Goal: Information Seeking & Learning: Learn about a topic

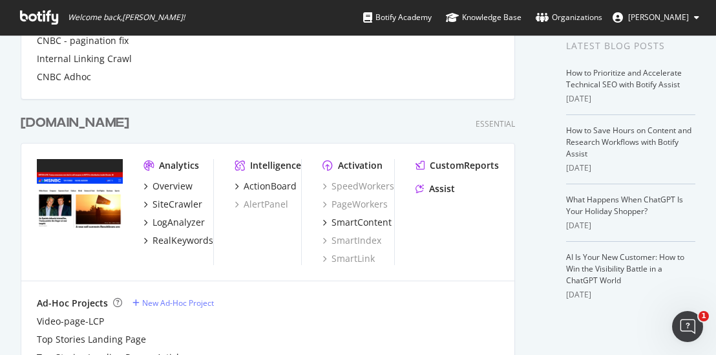
scroll to position [453, 0]
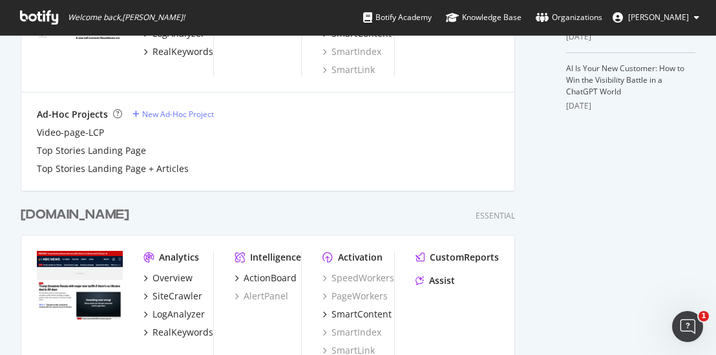
click at [45, 212] on div "[DOMAIN_NAME]" at bounding box center [75, 215] width 109 height 19
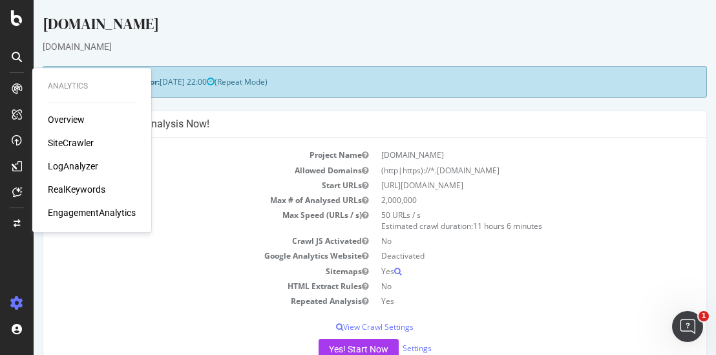
click at [72, 169] on div "LogAnalyzer" at bounding box center [73, 166] width 50 height 13
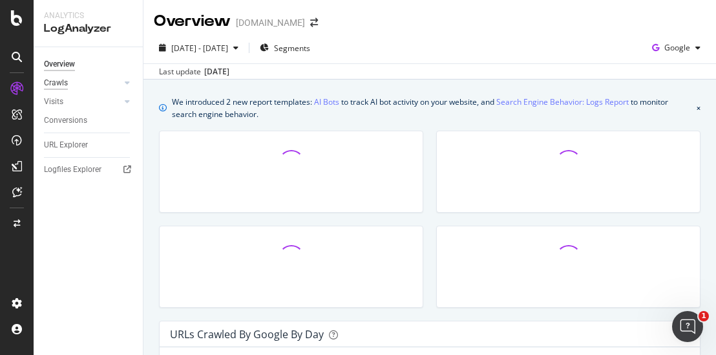
click at [61, 86] on div "Crawls" at bounding box center [56, 83] width 24 height 14
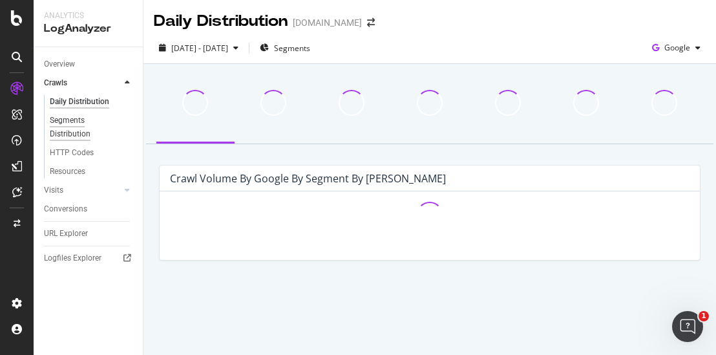
click at [82, 126] on div "Segments Distribution" at bounding box center [86, 127] width 72 height 27
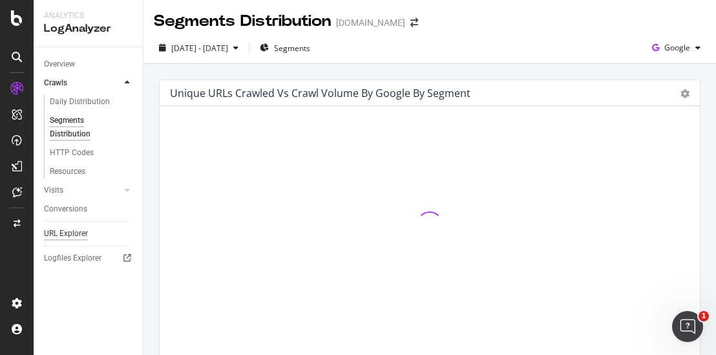
click at [65, 230] on div "URL Explorer" at bounding box center [66, 234] width 44 height 14
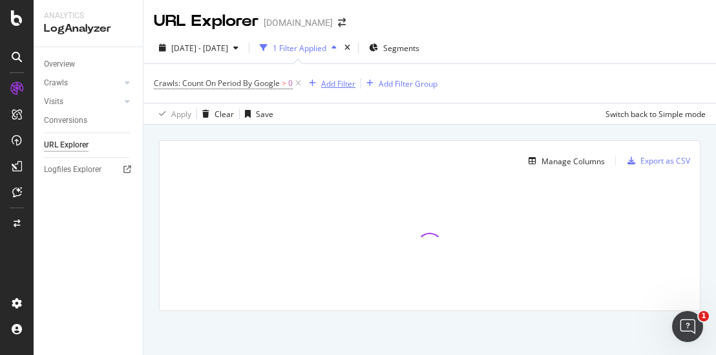
click at [336, 82] on div "Add Filter" at bounding box center [338, 83] width 34 height 11
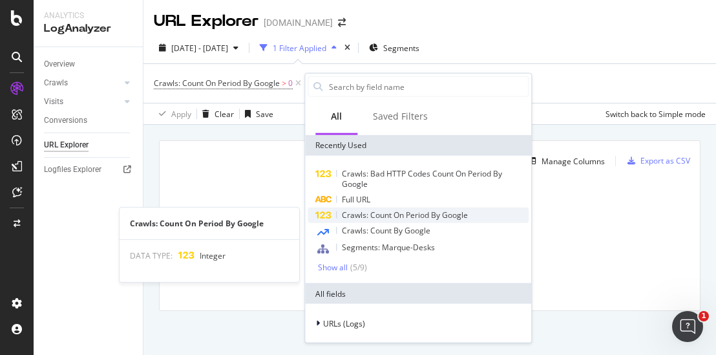
click at [406, 218] on span "Crawls: Count On Period By Google" at bounding box center [405, 214] width 126 height 11
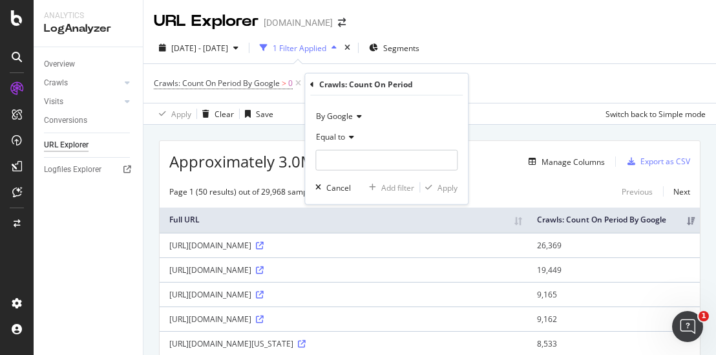
click at [519, 80] on div "Crawls: Count On Period By Google > 0 Add Filter Add Filter Group" at bounding box center [430, 83] width 552 height 39
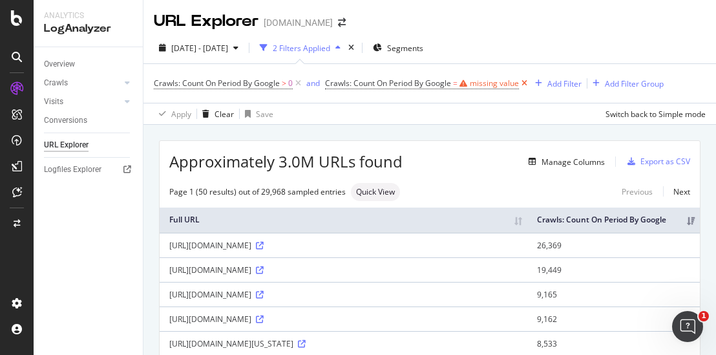
drag, startPoint x: 525, startPoint y: 85, endPoint x: 514, endPoint y: 83, distance: 11.1
click at [524, 85] on icon at bounding box center [524, 83] width 11 height 13
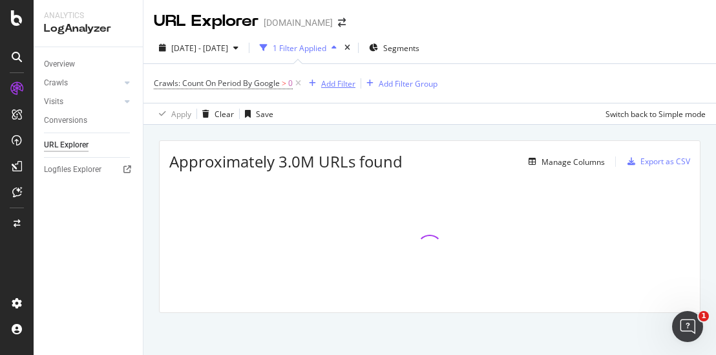
click at [326, 88] on div "Add Filter" at bounding box center [338, 83] width 34 height 11
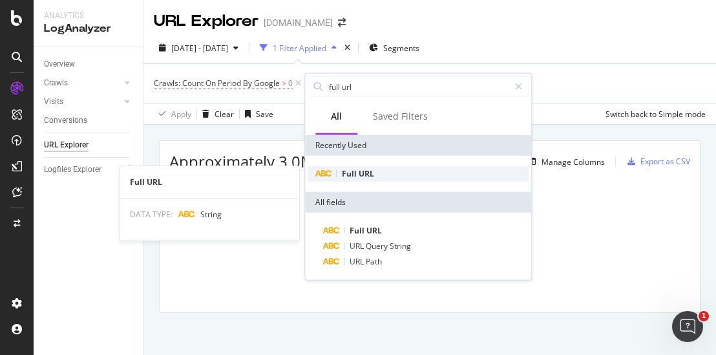
type input "full url"
click at [383, 177] on div "Full URL" at bounding box center [418, 174] width 221 height 16
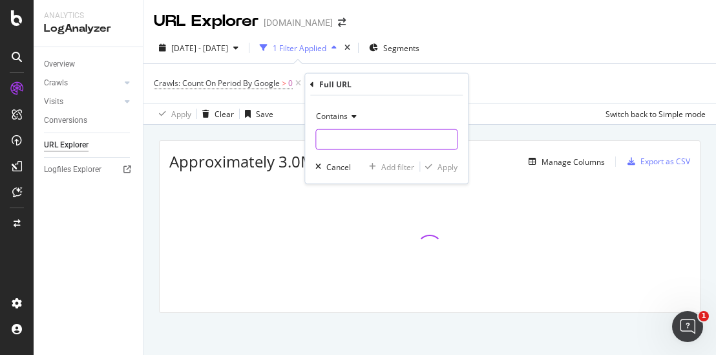
click at [336, 137] on input "text" at bounding box center [386, 139] width 141 height 21
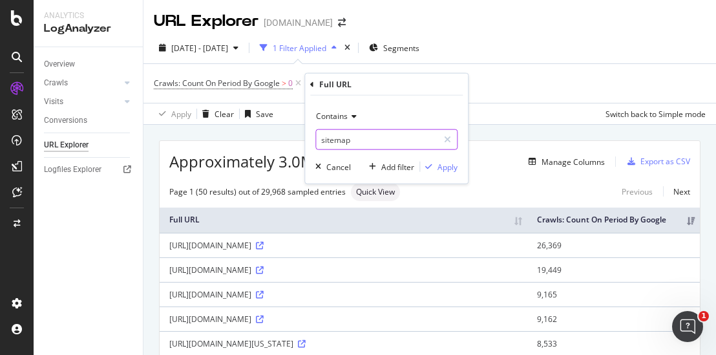
type input "sitemap"
click at [435, 169] on div "button" at bounding box center [428, 167] width 17 height 8
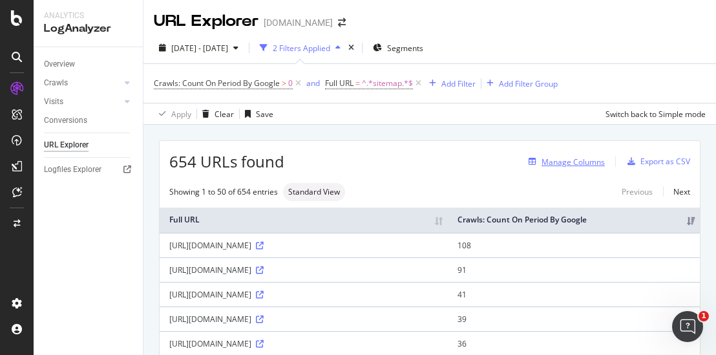
click at [557, 161] on div "Manage Columns" at bounding box center [573, 161] width 63 height 11
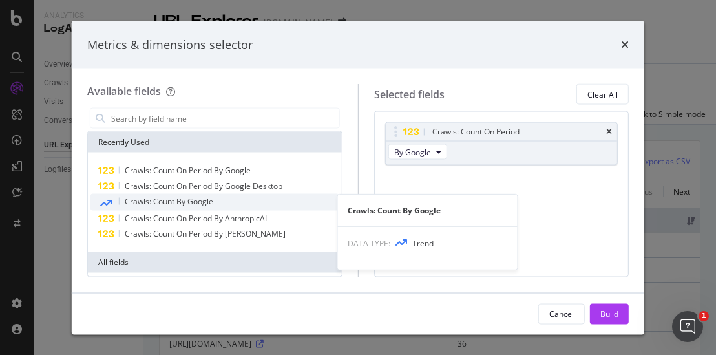
click at [191, 200] on span "Crawls: Count By Google" at bounding box center [169, 201] width 89 height 11
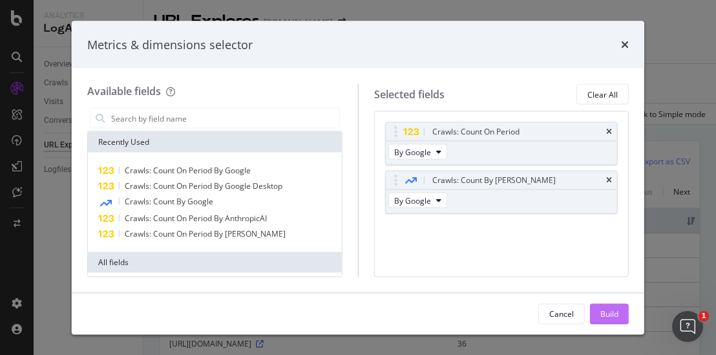
click at [602, 314] on div "Build" at bounding box center [610, 313] width 18 height 11
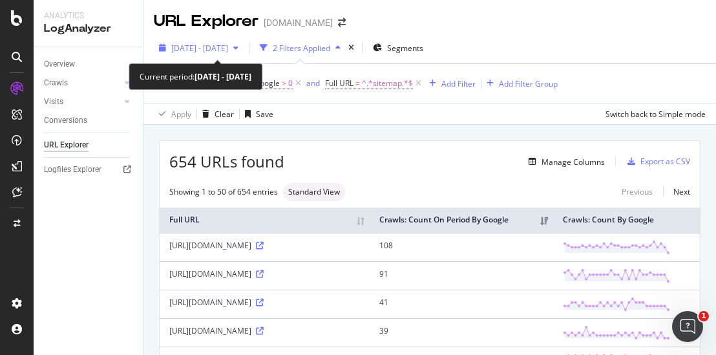
click at [217, 43] on span "[DATE] - [DATE]" at bounding box center [199, 48] width 57 height 11
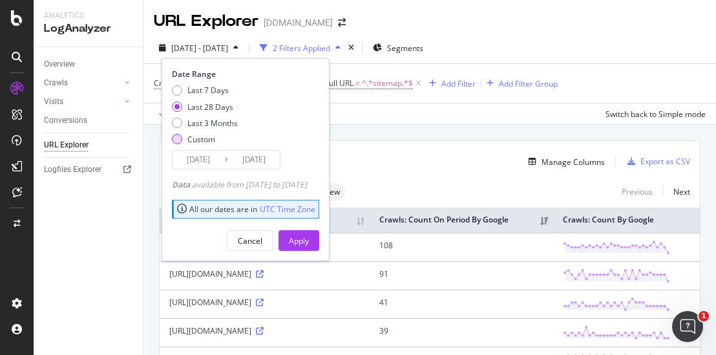
click at [172, 138] on div "Custom" at bounding box center [205, 139] width 66 height 11
click at [213, 160] on input "[DATE]" at bounding box center [199, 160] width 52 height 18
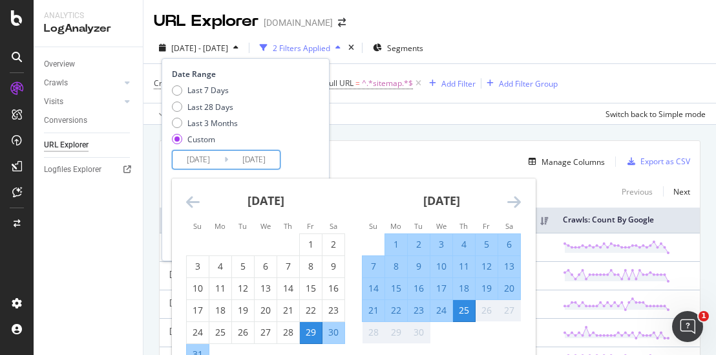
click at [442, 264] on div "10" at bounding box center [442, 266] width 22 height 13
type input "[DATE]"
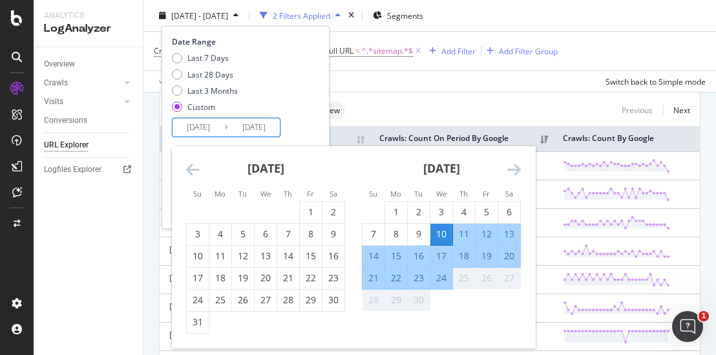
scroll to position [194, 0]
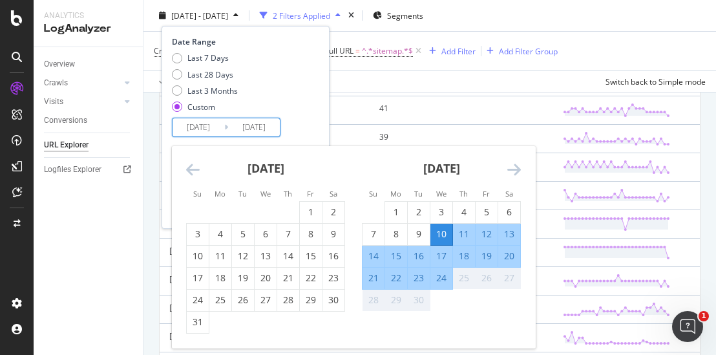
click at [438, 279] on div "24" at bounding box center [442, 278] width 22 height 13
type input "[DATE]"
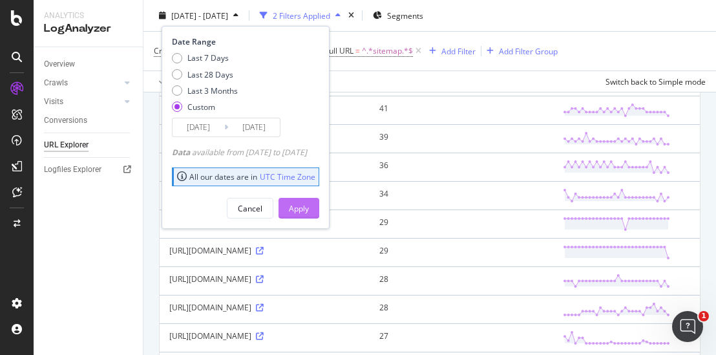
click at [319, 208] on button "Apply" at bounding box center [299, 208] width 41 height 21
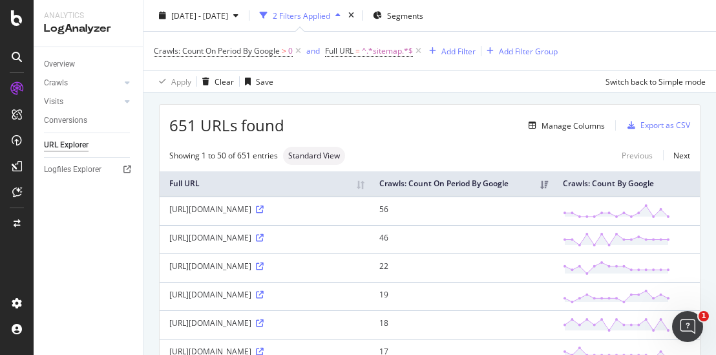
scroll to position [129, 0]
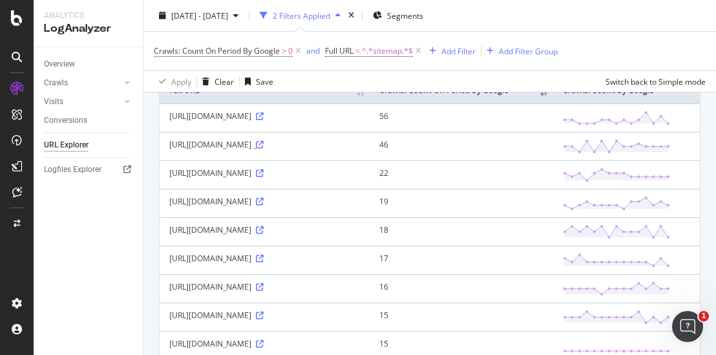
click at [264, 149] on icon at bounding box center [260, 145] width 8 height 8
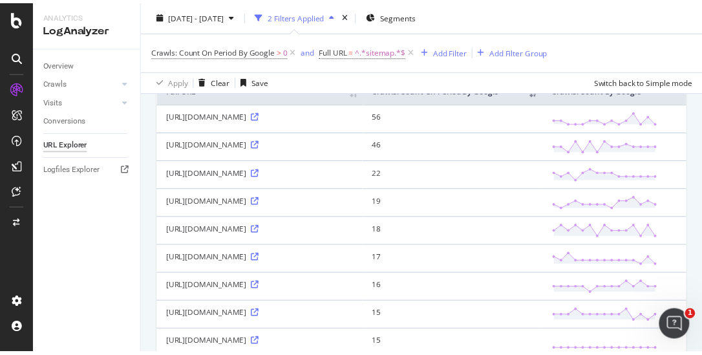
scroll to position [65, 0]
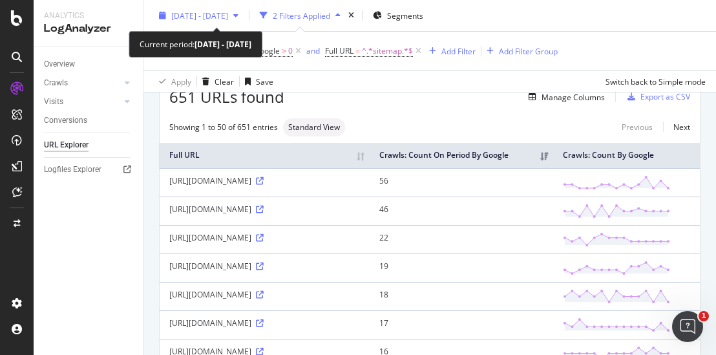
click at [244, 21] on div "[DATE] - [DATE]" at bounding box center [199, 15] width 90 height 19
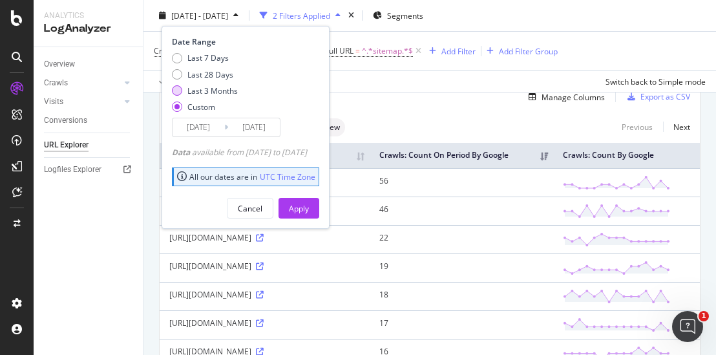
click at [181, 89] on div "Last 3 Months" at bounding box center [177, 90] width 10 height 10
type input "[DATE]"
click at [319, 204] on button "Apply" at bounding box center [299, 208] width 41 height 21
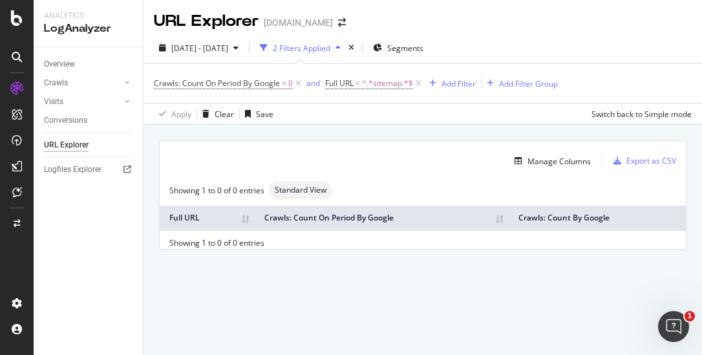
click at [365, 154] on div "Manage Columns" at bounding box center [380, 161] width 422 height 16
click at [297, 80] on icon at bounding box center [298, 83] width 11 height 13
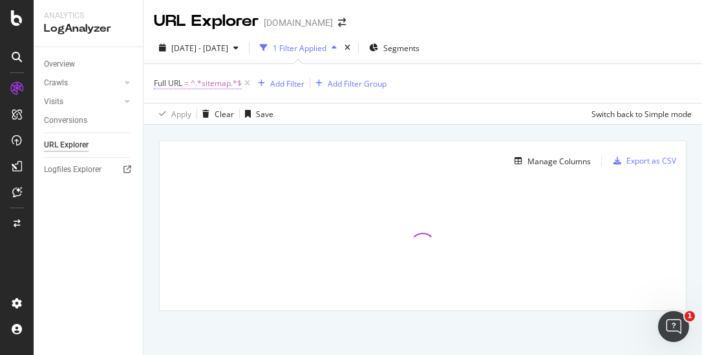
click at [215, 83] on span "^.*sitemap.*$" at bounding box center [216, 83] width 51 height 18
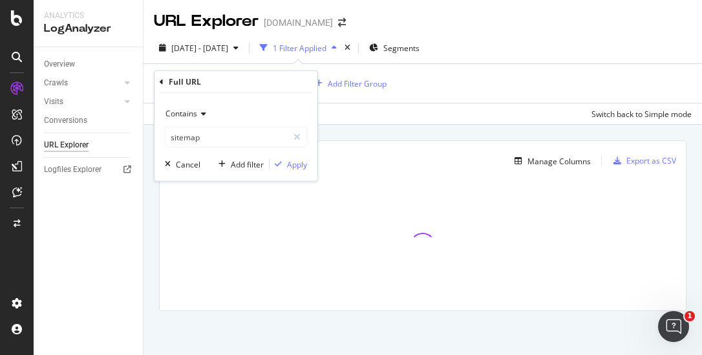
click at [425, 122] on div "Apply Clear Save Switch back to Simple mode" at bounding box center [423, 113] width 559 height 21
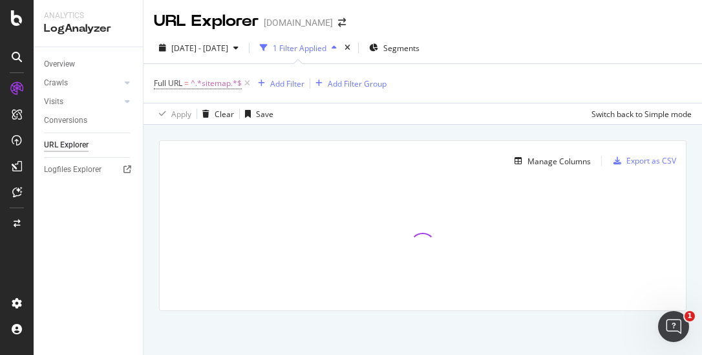
click at [191, 131] on div "Manage Columns Export as CSV Full URL Crawls: Count On Period By Google Crawls:…" at bounding box center [423, 240] width 559 height 231
click at [209, 133] on div "Manage Columns Export as CSV Full URL Crawls: Count On Period By Google Crawls:…" at bounding box center [423, 240] width 559 height 231
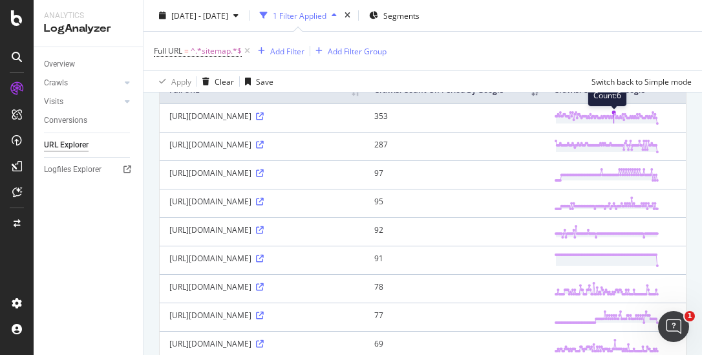
scroll to position [65, 0]
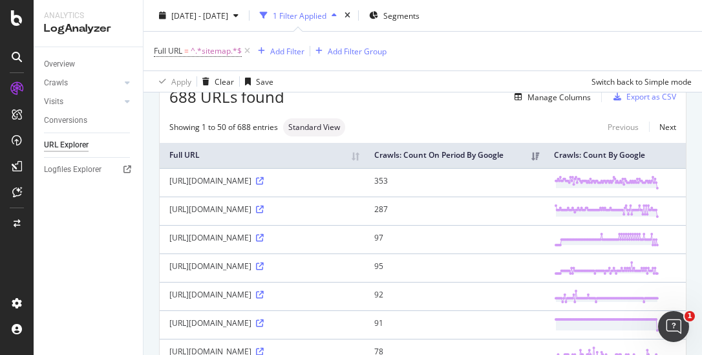
click at [59, 255] on div "Overview Crawls Daily Distribution Segments Distribution HTTP Codes Resources V…" at bounding box center [88, 201] width 109 height 308
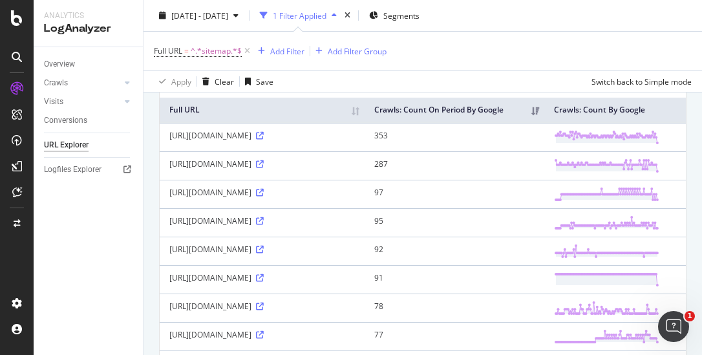
scroll to position [129, 0]
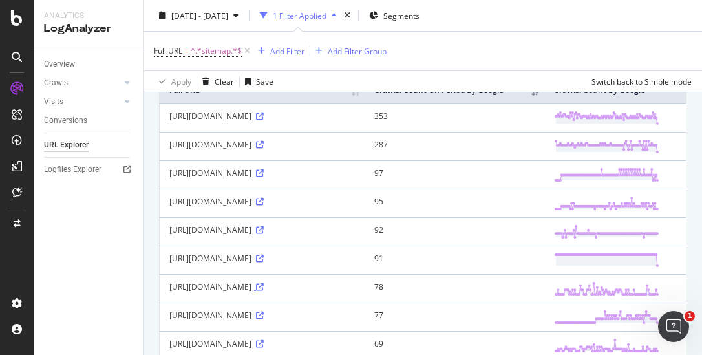
click at [264, 291] on icon at bounding box center [260, 287] width 8 height 8
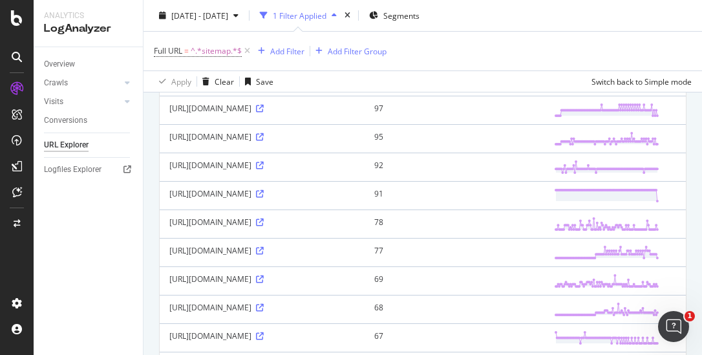
scroll to position [259, 0]
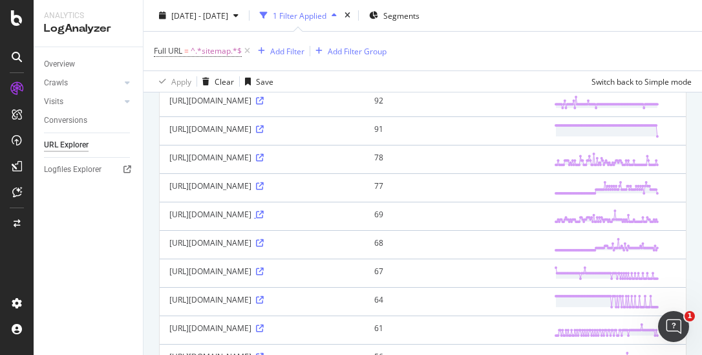
click at [256, 219] on icon at bounding box center [260, 215] width 8 height 8
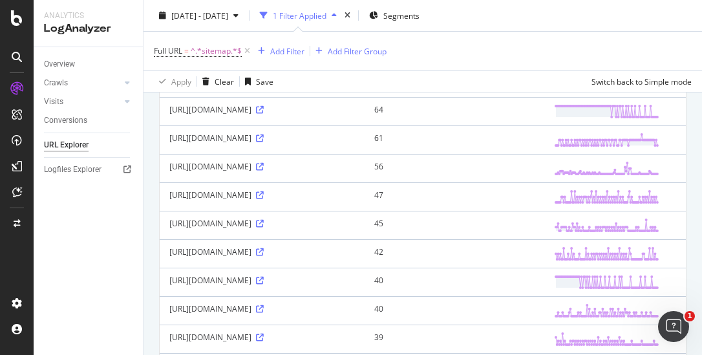
scroll to position [517, 0]
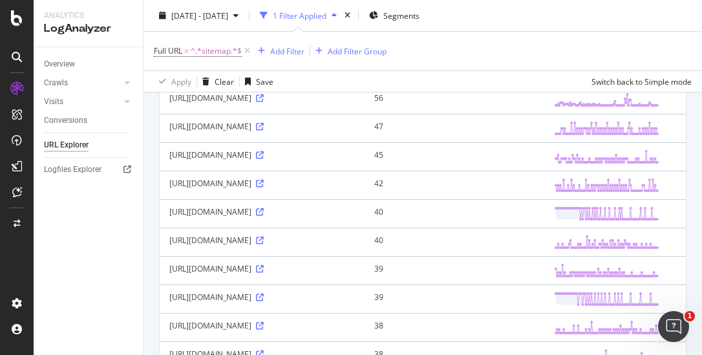
click at [256, 74] on icon at bounding box center [260, 70] width 8 height 8
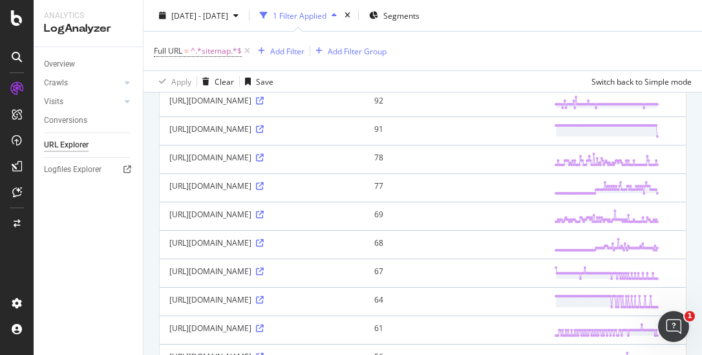
scroll to position [0, 0]
